Goal: Task Accomplishment & Management: Manage account settings

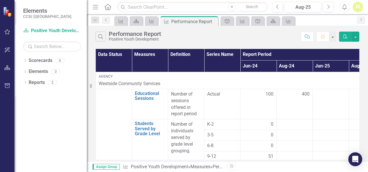
scroll to position [6, 31]
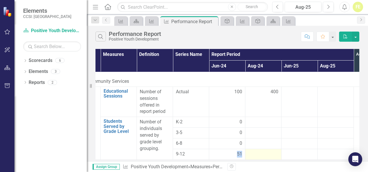
drag, startPoint x: 189, startPoint y: 154, endPoint x: 252, endPoint y: 148, distance: 63.1
click at [252, 149] on tr "9-12 51" at bounding box center [245, 154] width 362 height 11
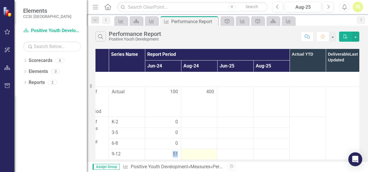
scroll to position [6, 102]
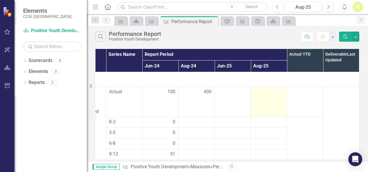
click at [273, 100] on td at bounding box center [269, 101] width 36 height 30
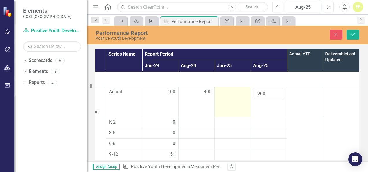
type input "200"
click at [233, 95] on td at bounding box center [233, 102] width 36 height 30
click at [233, 93] on input "number" at bounding box center [232, 93] width 30 height 11
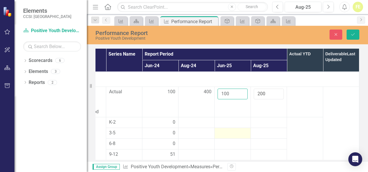
type input "100"
click at [234, 130] on div at bounding box center [232, 133] width 30 height 7
click at [356, 36] on button "Save" at bounding box center [352, 34] width 13 height 10
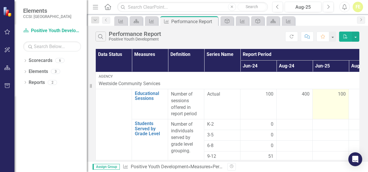
click at [345, 89] on td "100" at bounding box center [331, 104] width 36 height 30
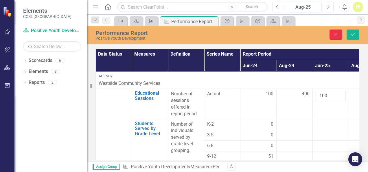
drag, startPoint x: 333, startPoint y: 34, endPoint x: 329, endPoint y: 50, distance: 16.1
click at [333, 35] on button "Close" at bounding box center [335, 34] width 13 height 10
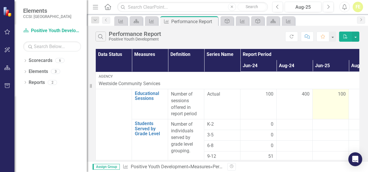
click at [335, 94] on div "100" at bounding box center [331, 94] width 30 height 7
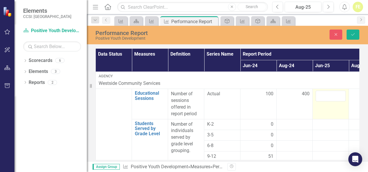
click at [310, 168] on div "Revision History" at bounding box center [362, 167] width 270 height 8
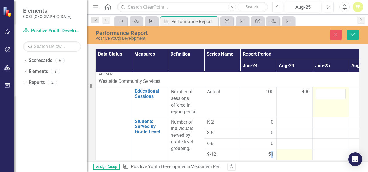
drag, startPoint x: 270, startPoint y: 155, endPoint x: 300, endPoint y: 154, distance: 29.5
click at [300, 154] on tr "9-12 51" at bounding box center [277, 154] width 362 height 11
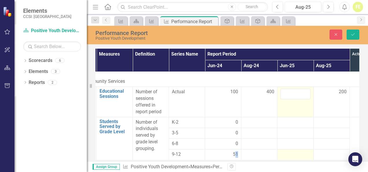
scroll to position [6, 37]
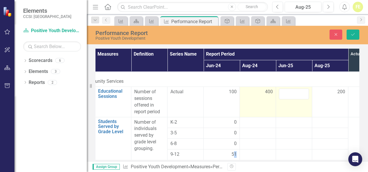
click at [264, 84] on tbody "Agency Westside Community Services Educational Sessions Link Open Element Numbe…" at bounding box center [240, 115] width 362 height 90
drag, startPoint x: 264, startPoint y: 84, endPoint x: 268, endPoint y: 91, distance: 7.9
click at [268, 91] on span "400" at bounding box center [269, 91] width 8 height 7
drag, startPoint x: 268, startPoint y: 91, endPoint x: 270, endPoint y: 112, distance: 21.5
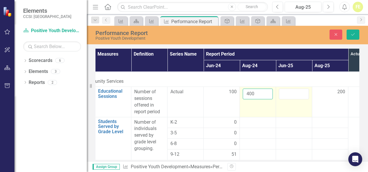
click at [262, 112] on td "400" at bounding box center [258, 102] width 36 height 30
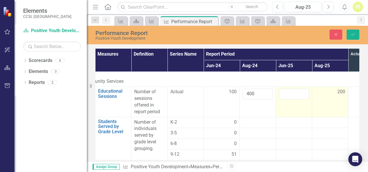
click at [337, 88] on span "200" at bounding box center [341, 91] width 8 height 7
click at [337, 88] on input "201" at bounding box center [330, 93] width 30 height 11
type input "2"
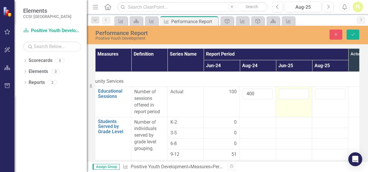
click at [301, 167] on div "Revision History" at bounding box center [362, 167] width 270 height 8
click at [263, 88] on input "400" at bounding box center [258, 93] width 30 height 11
click at [257, 101] on td "400" at bounding box center [258, 102] width 36 height 30
click at [261, 119] on div at bounding box center [258, 122] width 30 height 7
